Goal: Communication & Community: Answer question/provide support

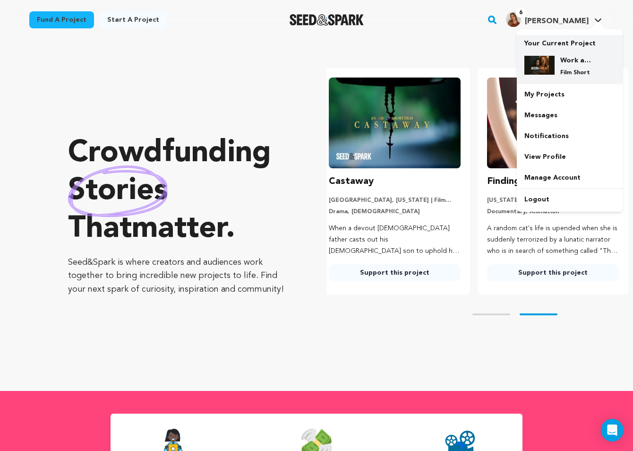
scroll to position [0, 165]
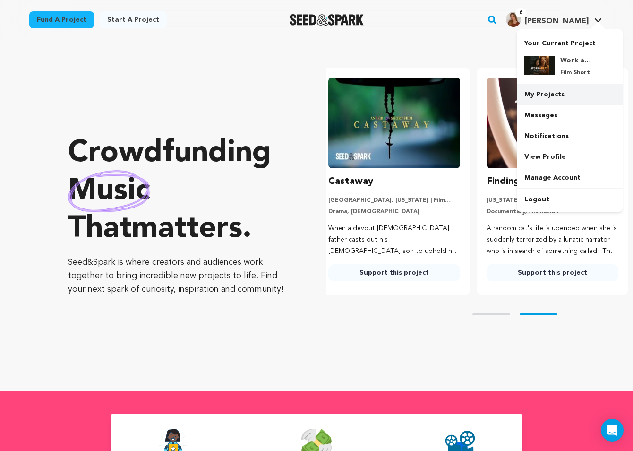
click at [567, 94] on link "My Projects" at bounding box center [570, 94] width 106 height 21
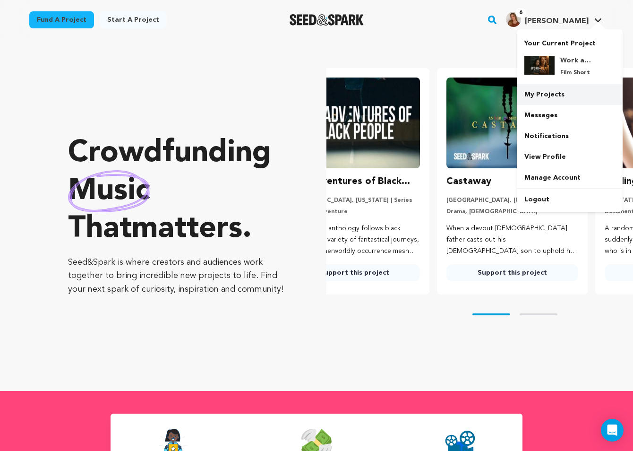
scroll to position [0, 6]
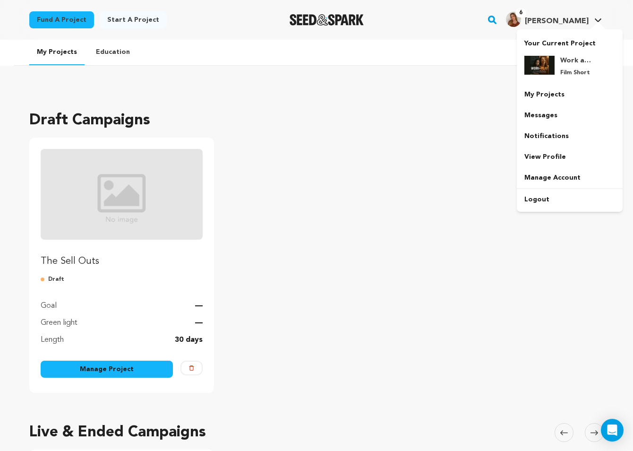
click at [591, 26] on div at bounding box center [598, 26] width 19 height 9
click at [580, 96] on link "My Projects" at bounding box center [570, 94] width 106 height 21
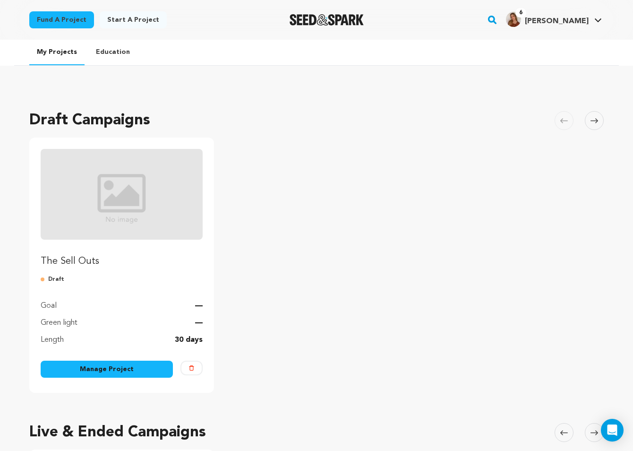
click at [590, 18] on link "6 Jackie C. Jackie C." at bounding box center [554, 18] width 100 height 17
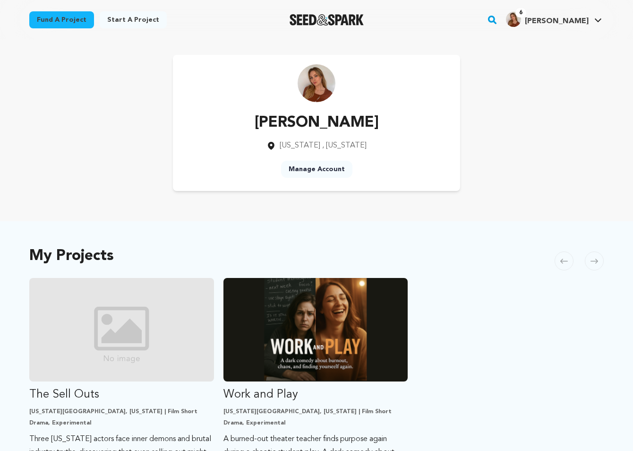
click at [586, 19] on span "[PERSON_NAME]" at bounding box center [557, 21] width 64 height 8
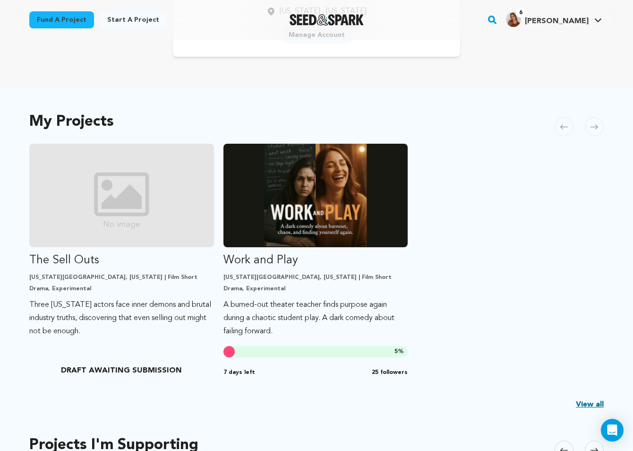
scroll to position [26, 0]
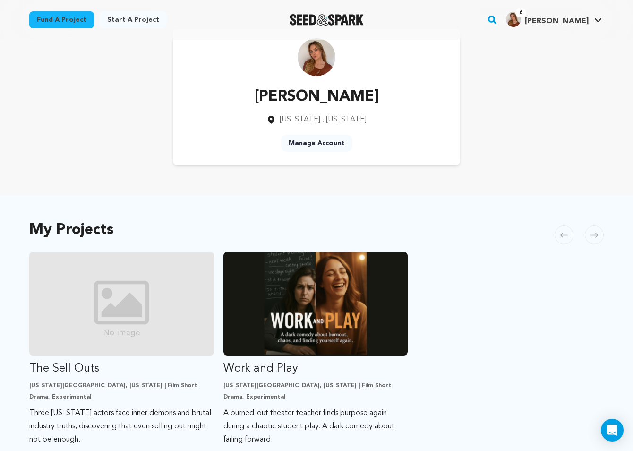
click at [596, 110] on div "Jackie Cullen New York , New York Manage Account" at bounding box center [316, 97] width 575 height 136
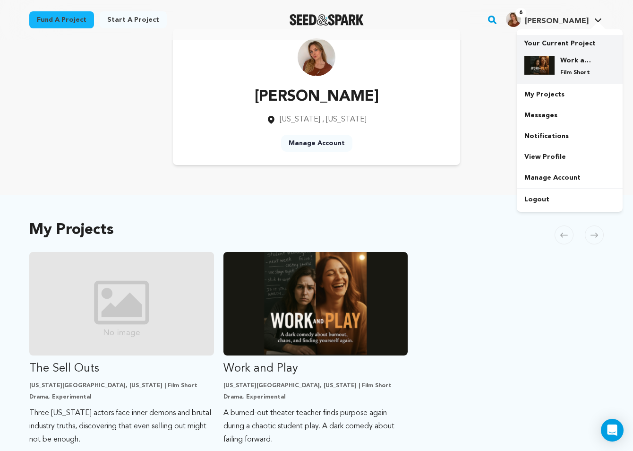
click at [579, 67] on div "Work and Play Film Short" at bounding box center [577, 66] width 45 height 21
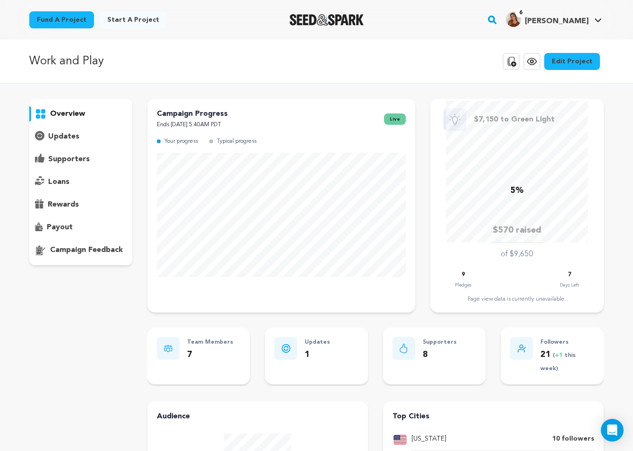
click at [63, 228] on p "payout" at bounding box center [60, 227] width 26 height 11
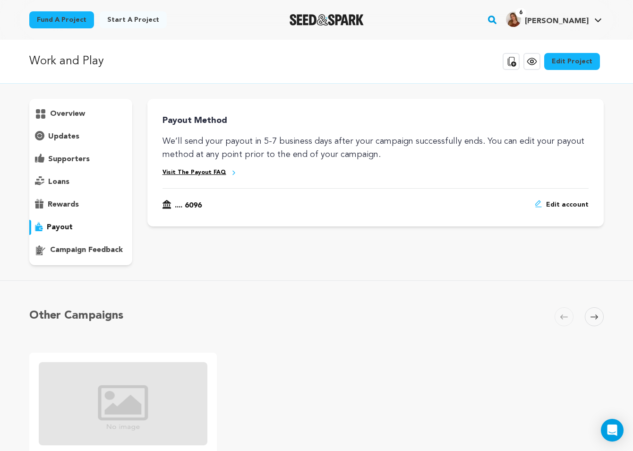
click at [65, 160] on p "supporters" at bounding box center [69, 159] width 42 height 11
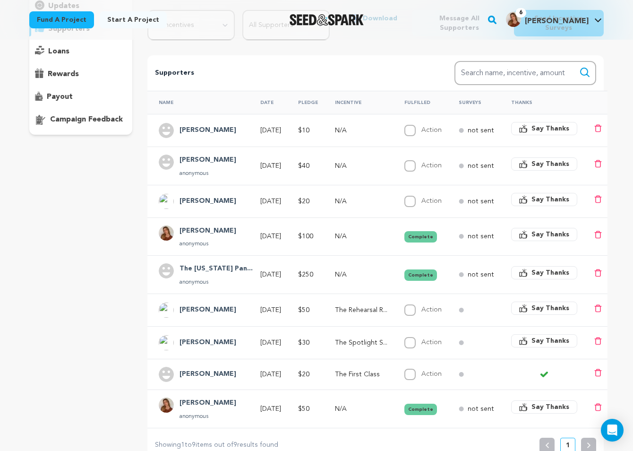
scroll to position [132, 0]
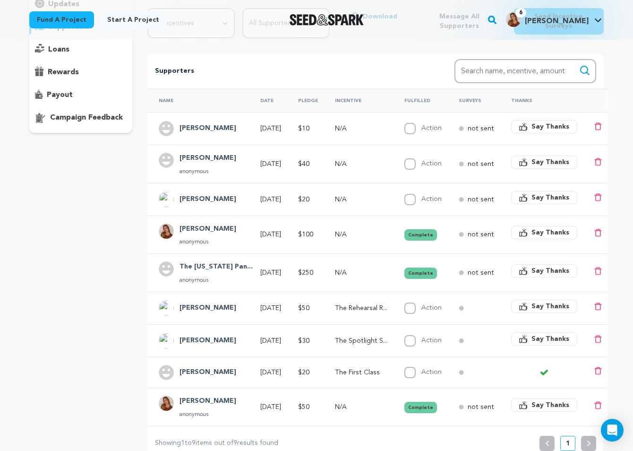
click at [596, 229] on icon at bounding box center [598, 233] width 8 height 8
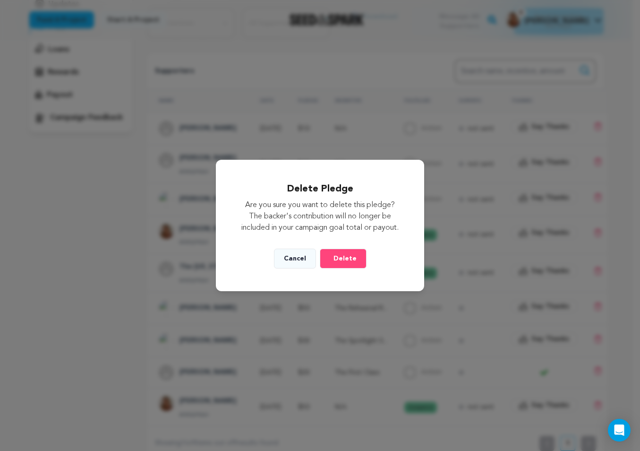
click at [296, 256] on button "Cancel" at bounding box center [295, 259] width 42 height 20
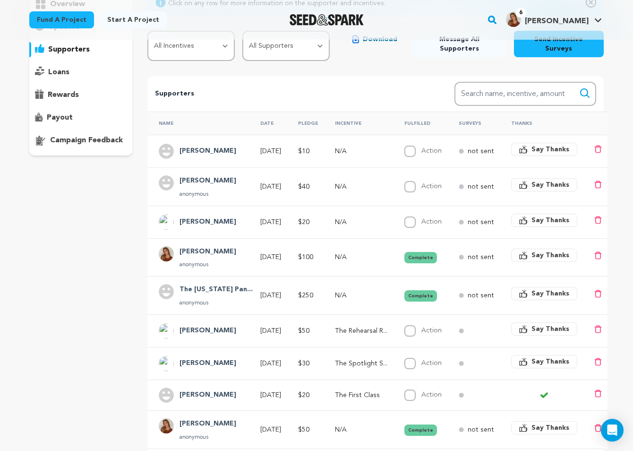
scroll to position [114, 0]
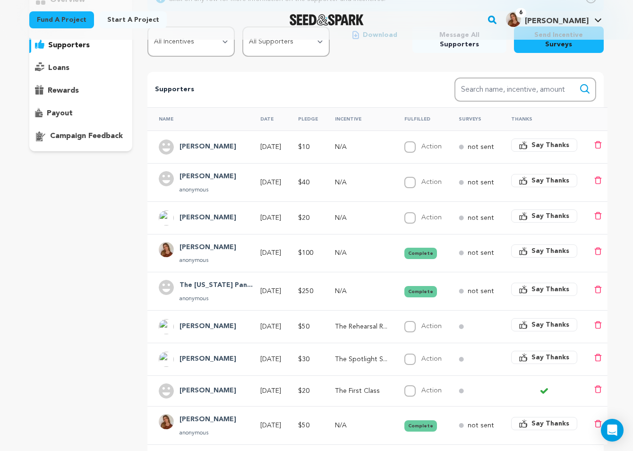
click at [594, 285] on icon at bounding box center [598, 289] width 8 height 8
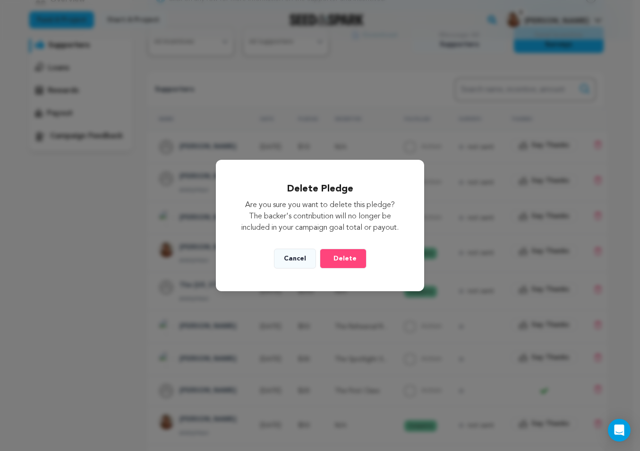
click at [344, 259] on span "Delete" at bounding box center [345, 258] width 23 height 9
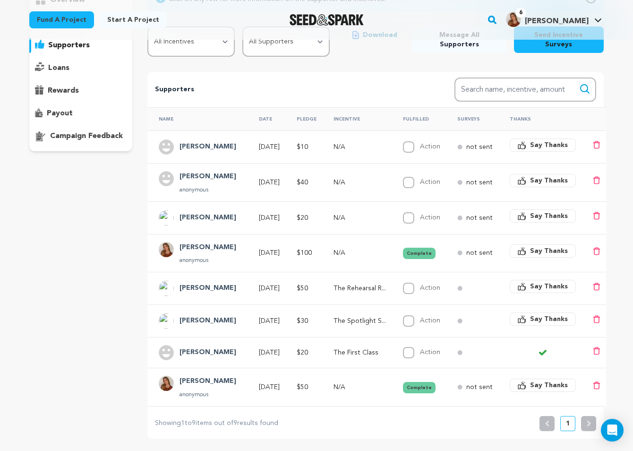
click at [557, 138] on button "Say Thanks" at bounding box center [543, 144] width 66 height 13
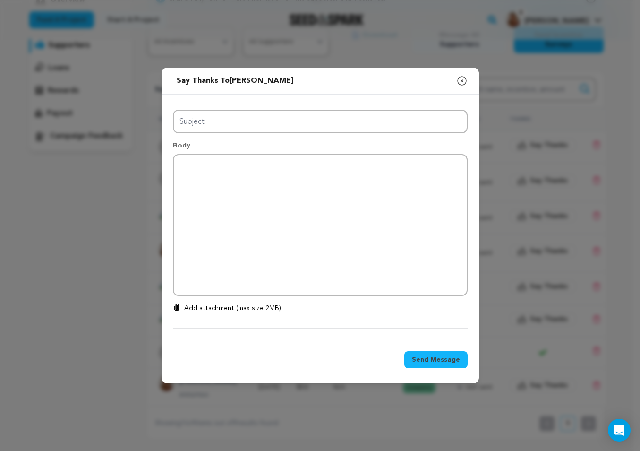
type input "Thanks for your support!"
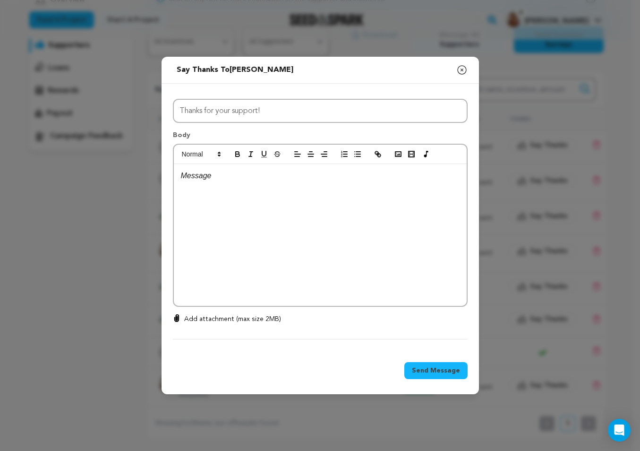
click at [463, 69] on icon "button" at bounding box center [462, 70] width 9 height 9
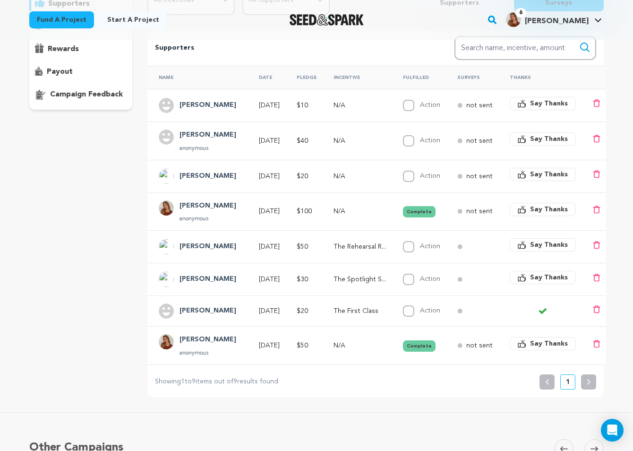
scroll to position [156, 0]
